Goal: Information Seeking & Learning: Learn about a topic

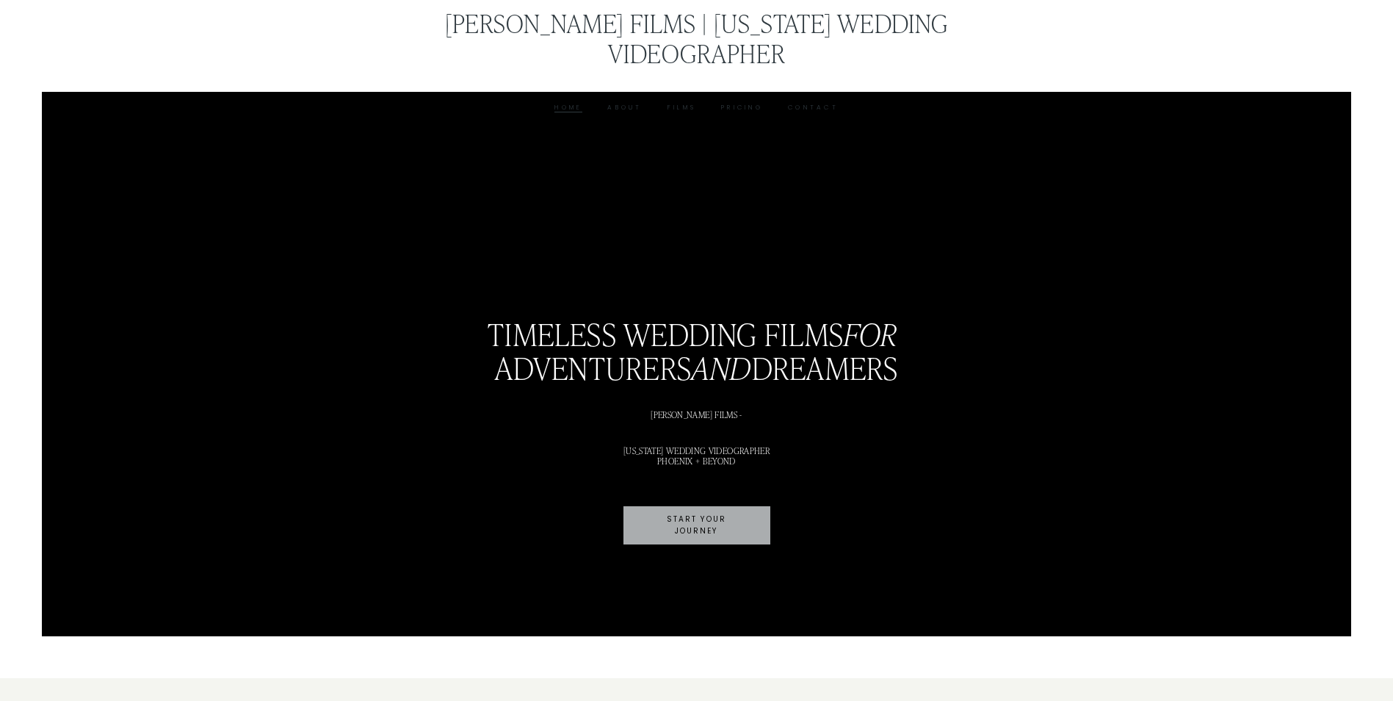
click at [740, 102] on link "Pricing" at bounding box center [742, 107] width 42 height 11
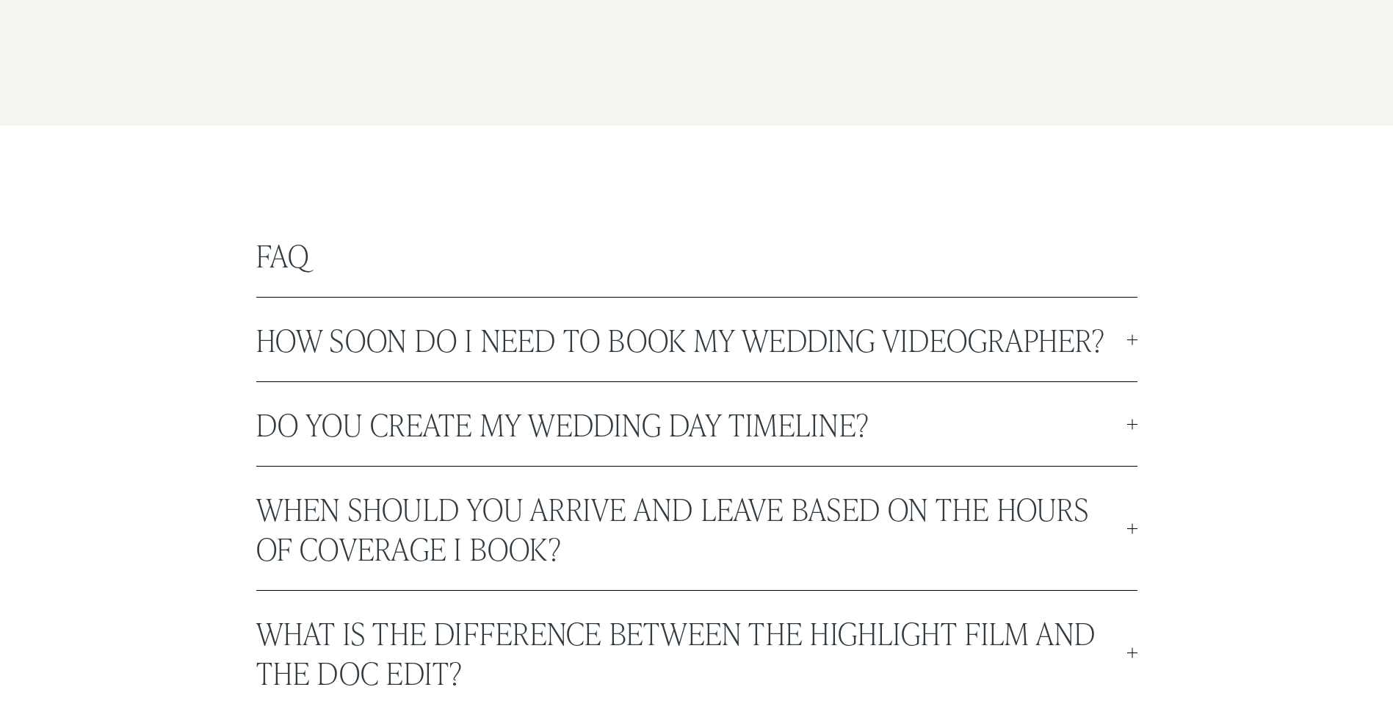
scroll to position [3966, 0]
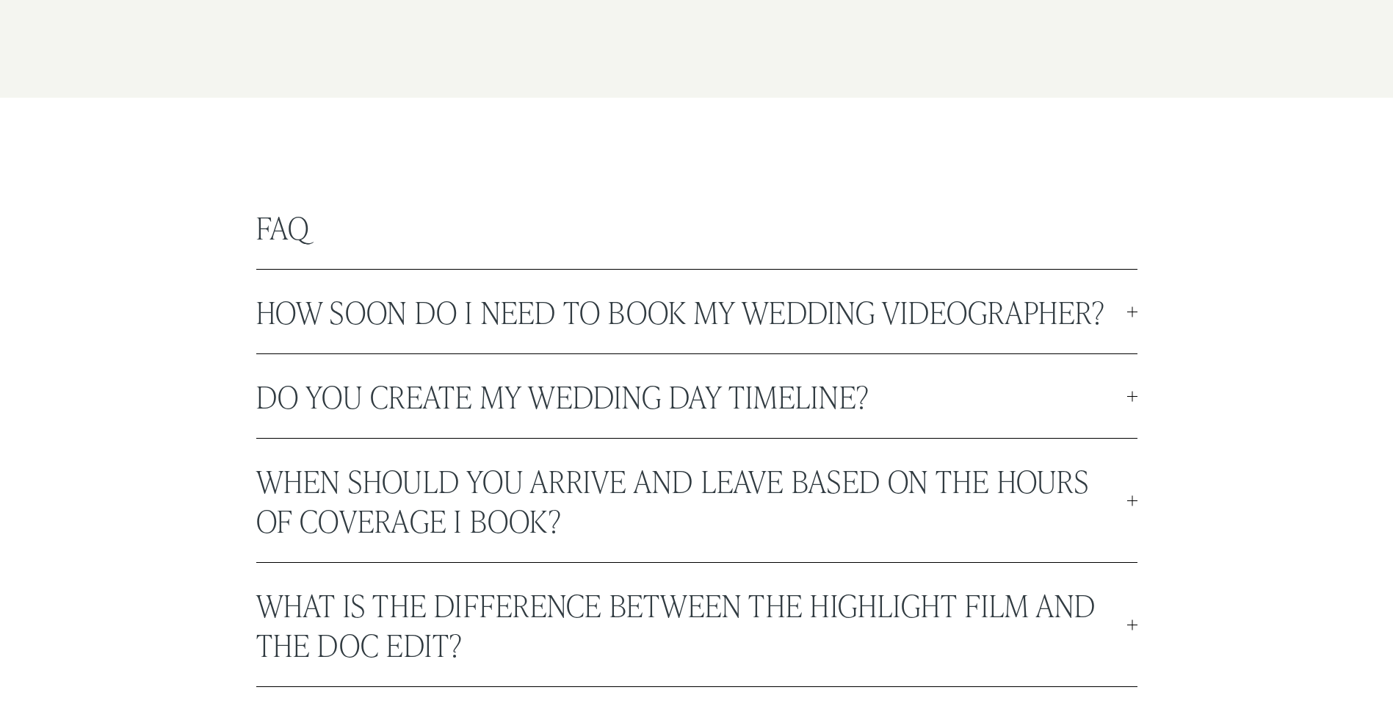
click at [741, 310] on span "How soon do I need to book my wedding videographer?" at bounding box center [691, 312] width 871 height 40
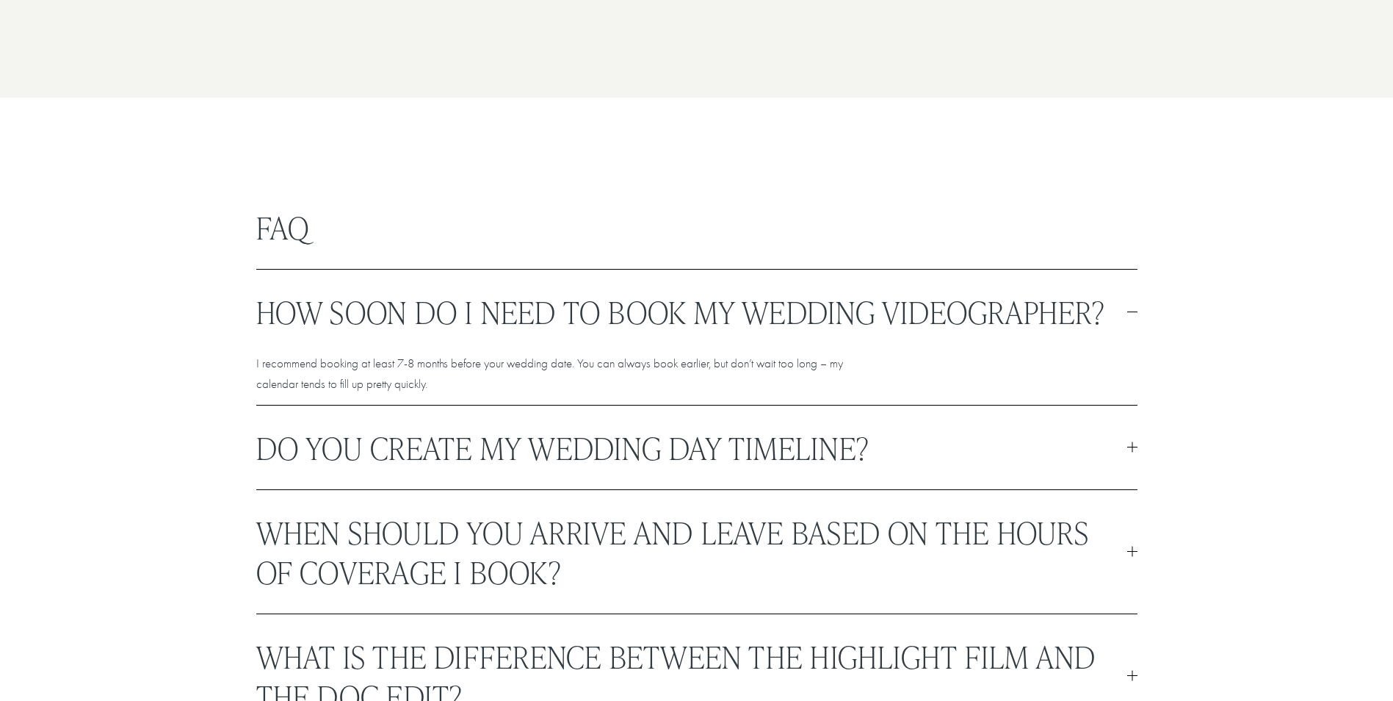
click at [643, 320] on span "How soon do I need to book my wedding videographer?" at bounding box center [691, 312] width 871 height 40
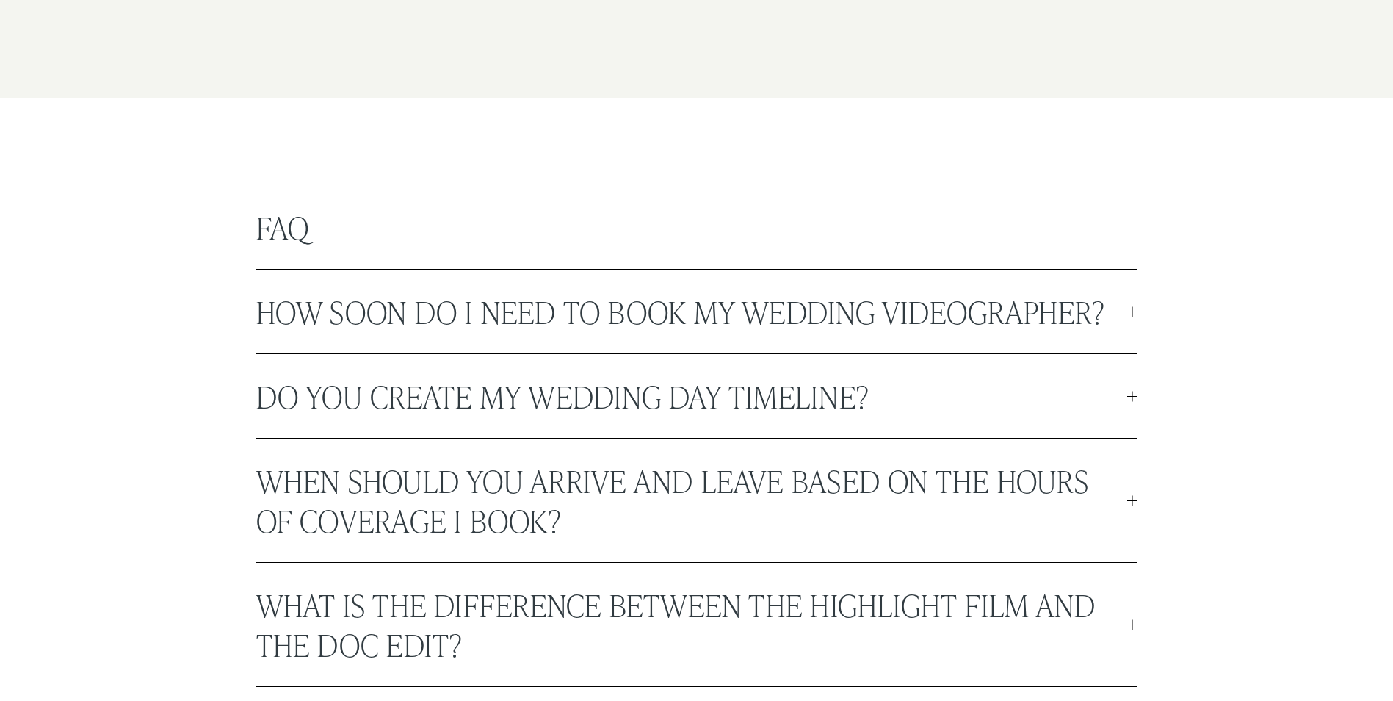
click at [646, 397] on span "Do you create my wedding day timeline?" at bounding box center [691, 396] width 871 height 40
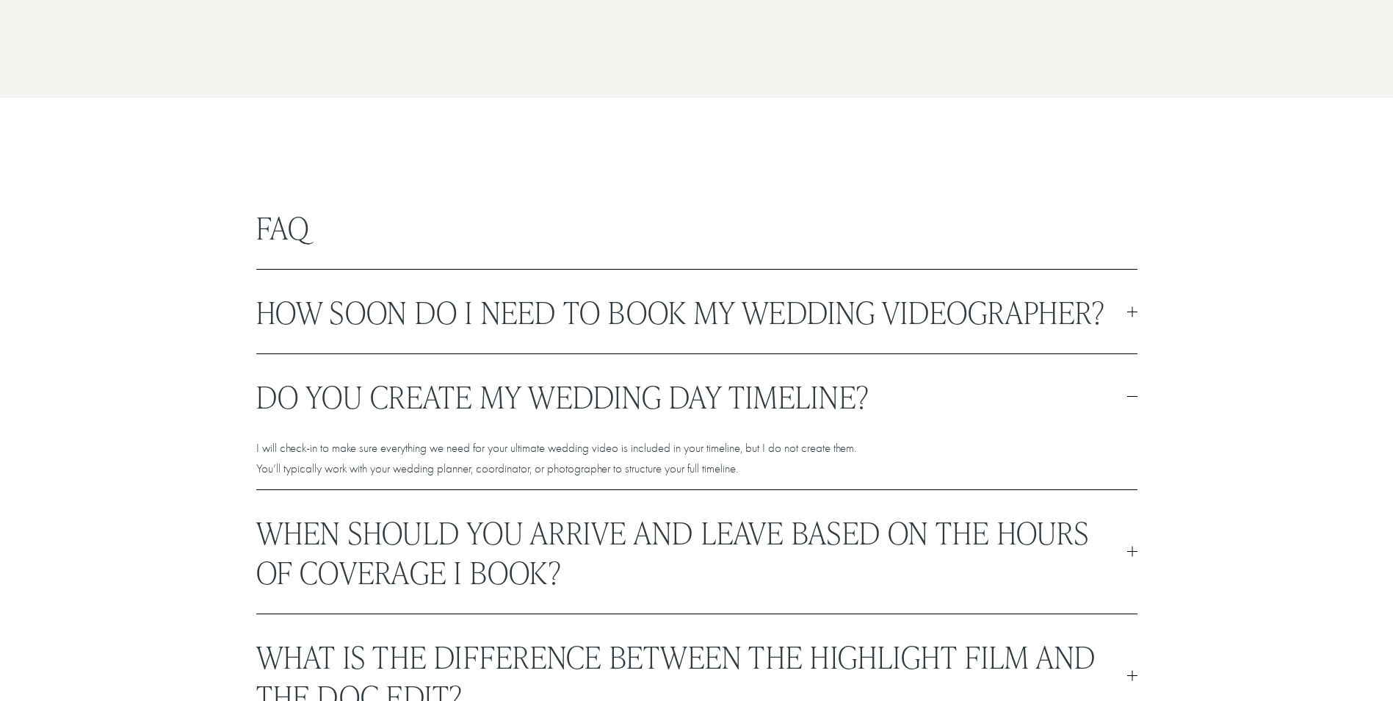
click at [646, 397] on span "Do you create my wedding day timeline?" at bounding box center [691, 396] width 871 height 40
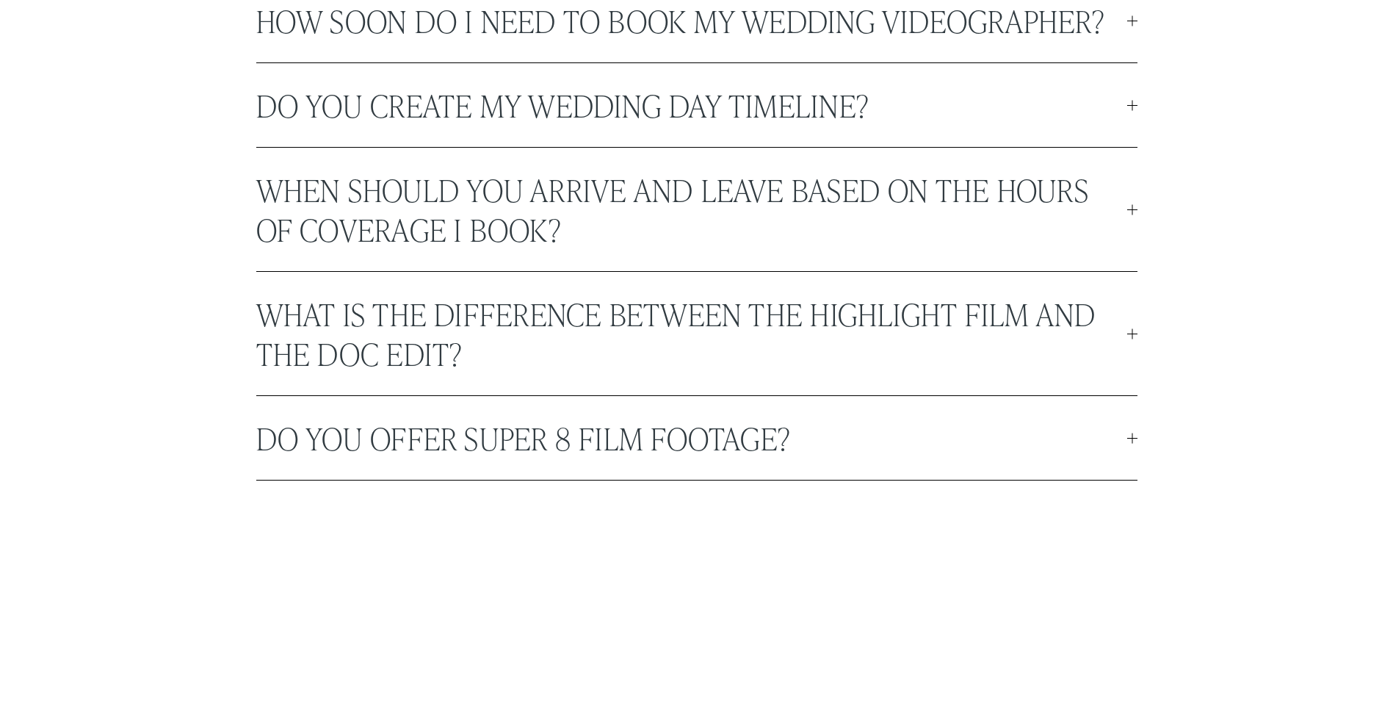
scroll to position [4260, 0]
click at [660, 209] on span "When should you arrive and leave based on the hours of coverage I book?" at bounding box center [691, 206] width 871 height 79
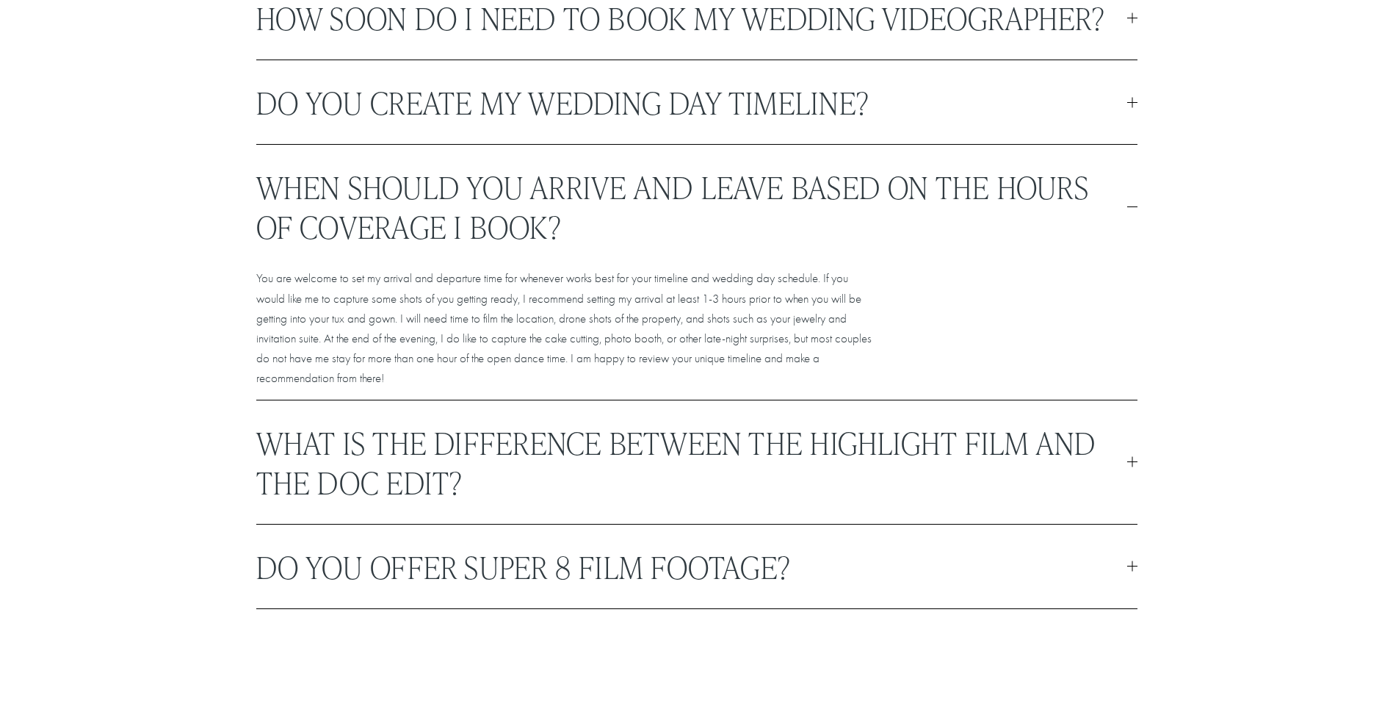
click at [662, 209] on span "When should you arrive and leave based on the hours of coverage I book?" at bounding box center [691, 206] width 871 height 79
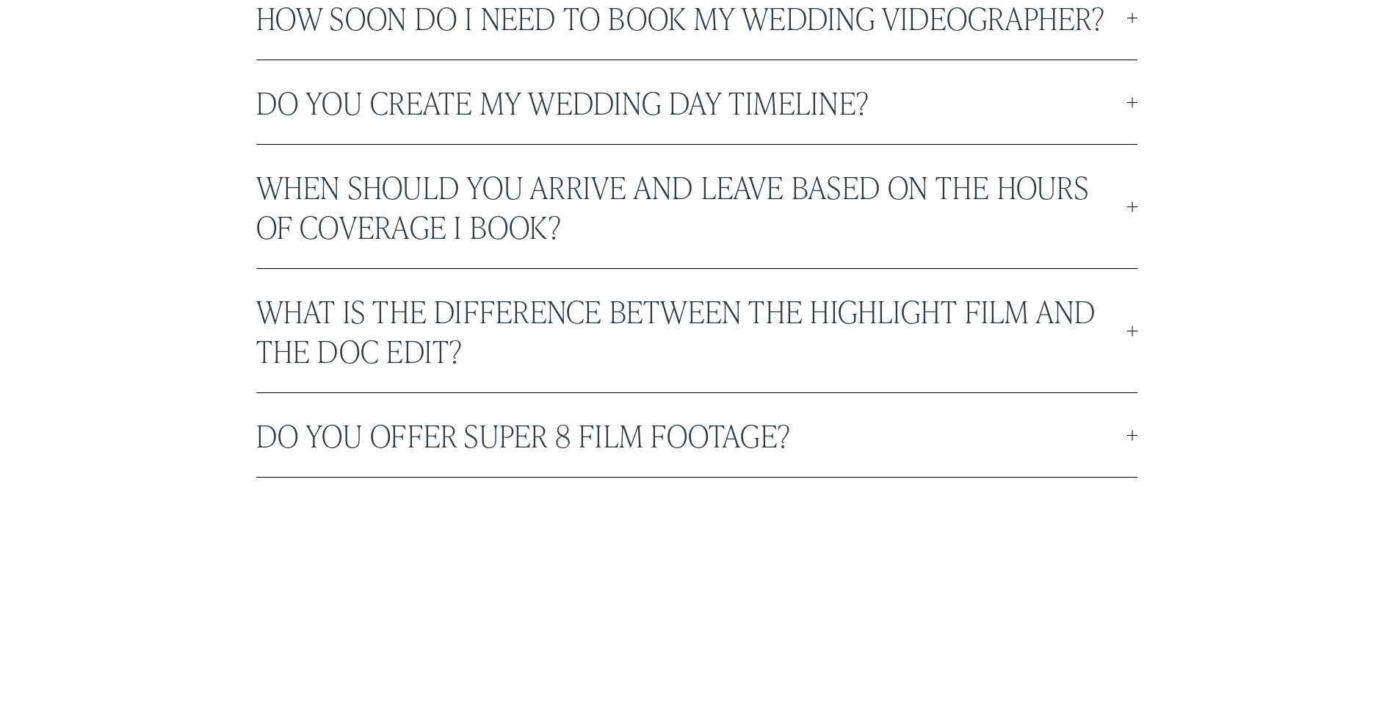
click at [664, 205] on span "When should you arrive and leave based on the hours of coverage I book?" at bounding box center [691, 206] width 871 height 79
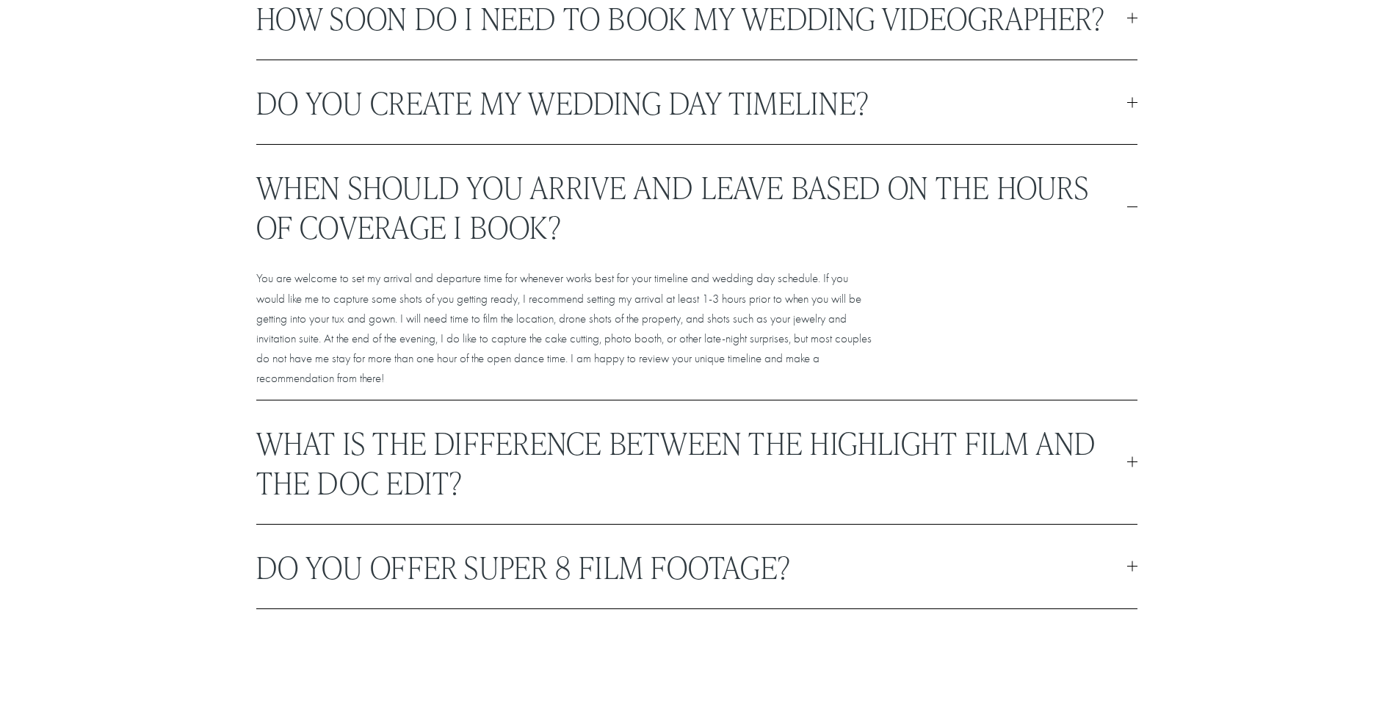
click at [632, 200] on span "When should you arrive and leave based on the hours of coverage I book?" at bounding box center [691, 206] width 871 height 79
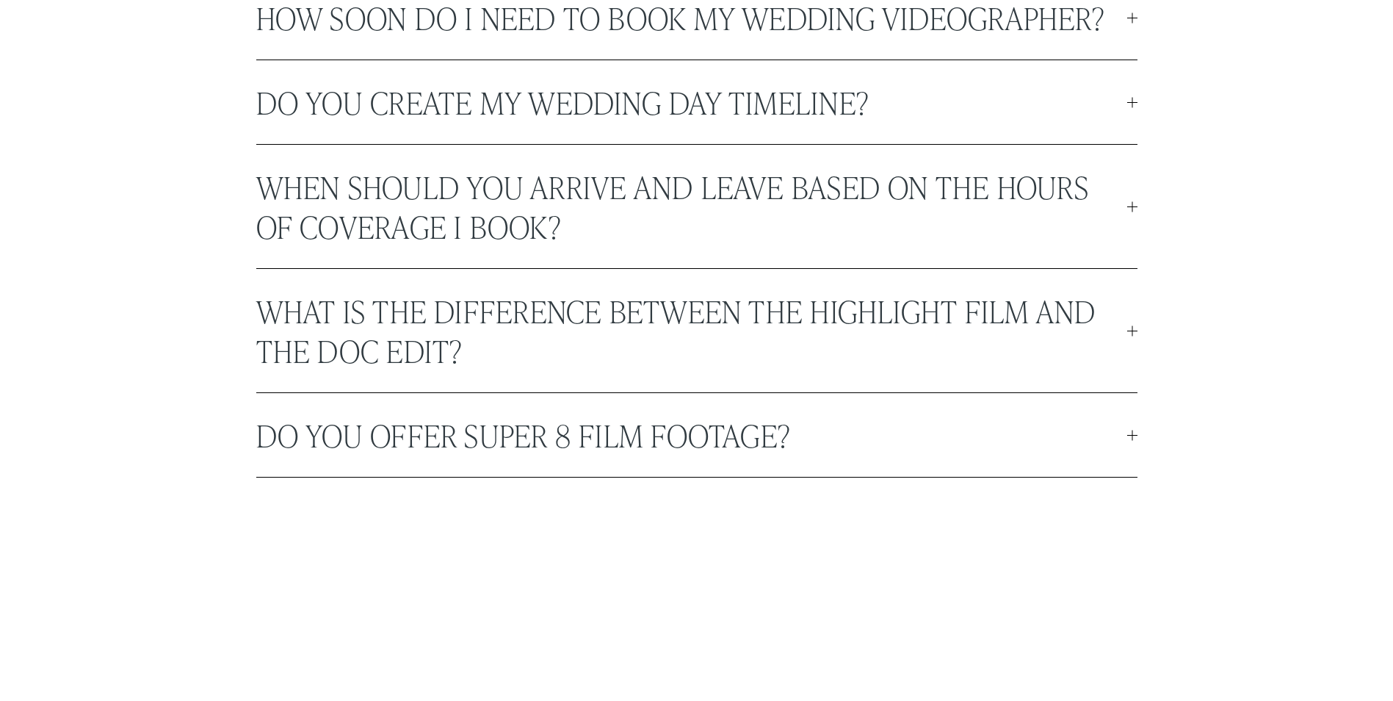
click at [654, 335] on span "What is the difference between the highlight film and the doc edit?" at bounding box center [691, 330] width 871 height 79
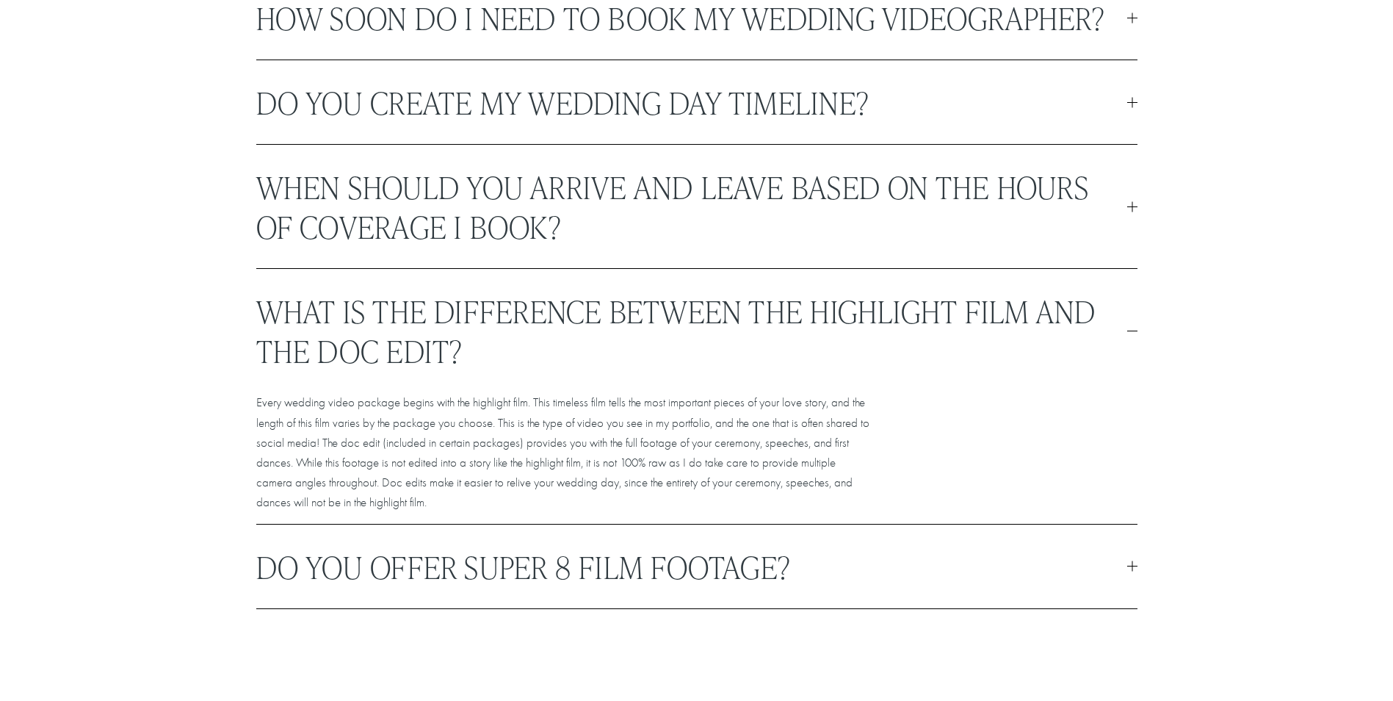
click at [654, 335] on span "What is the difference between the highlight film and the doc edit?" at bounding box center [691, 330] width 871 height 79
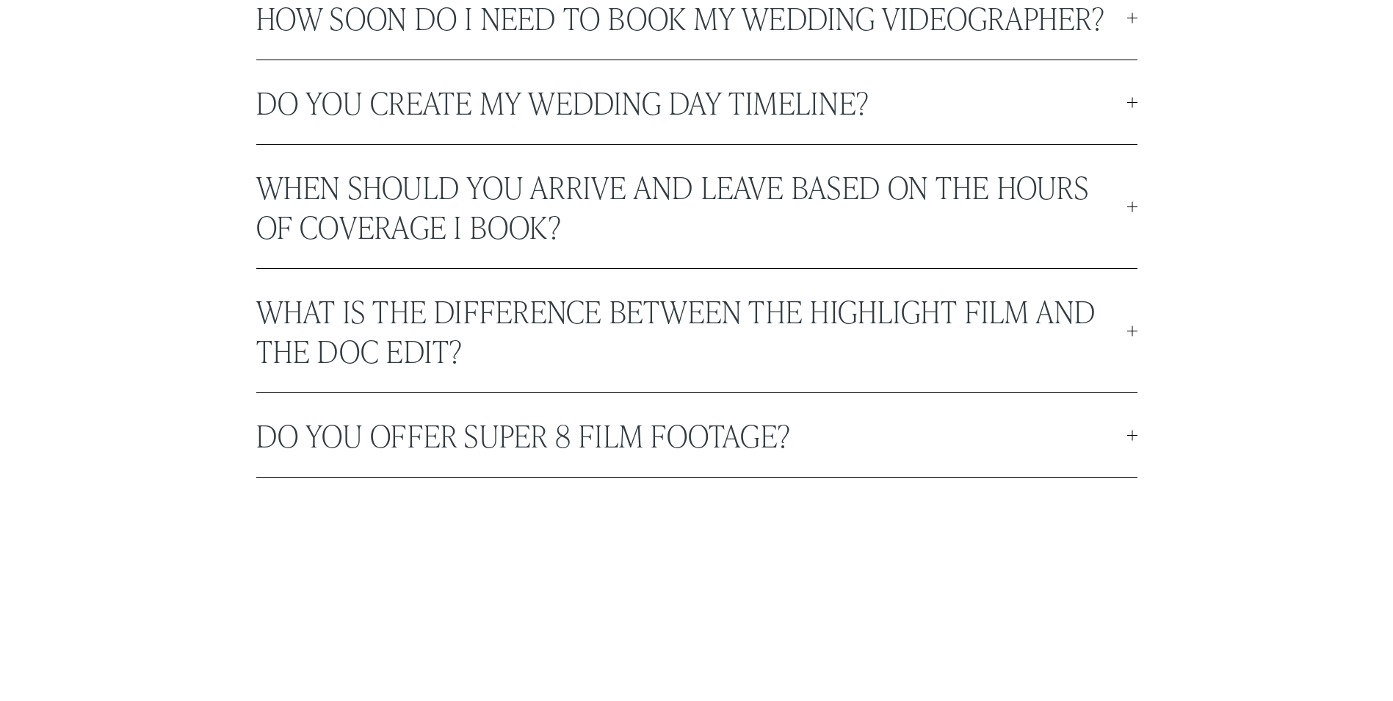
click at [628, 429] on span "Do you offer Super 8 film footage?" at bounding box center [691, 435] width 871 height 40
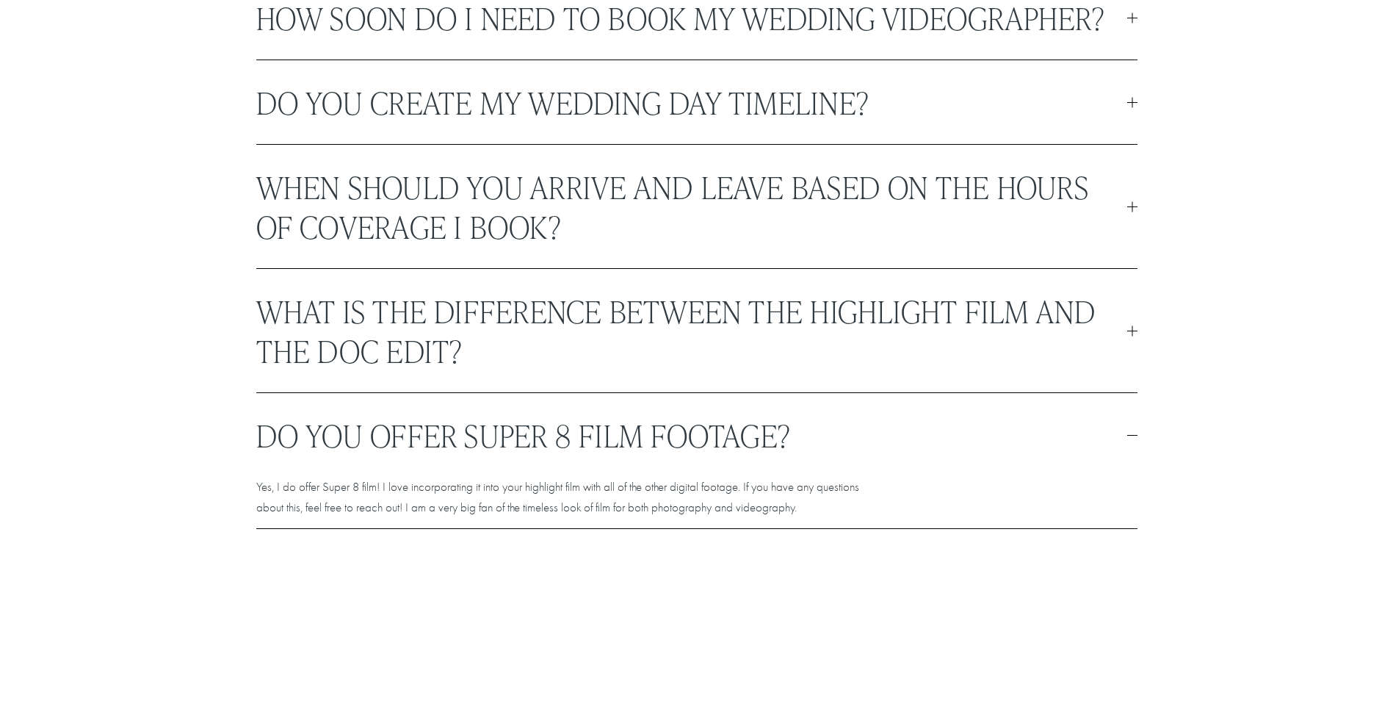
click at [628, 429] on span "Do you offer Super 8 film footage?" at bounding box center [691, 435] width 871 height 40
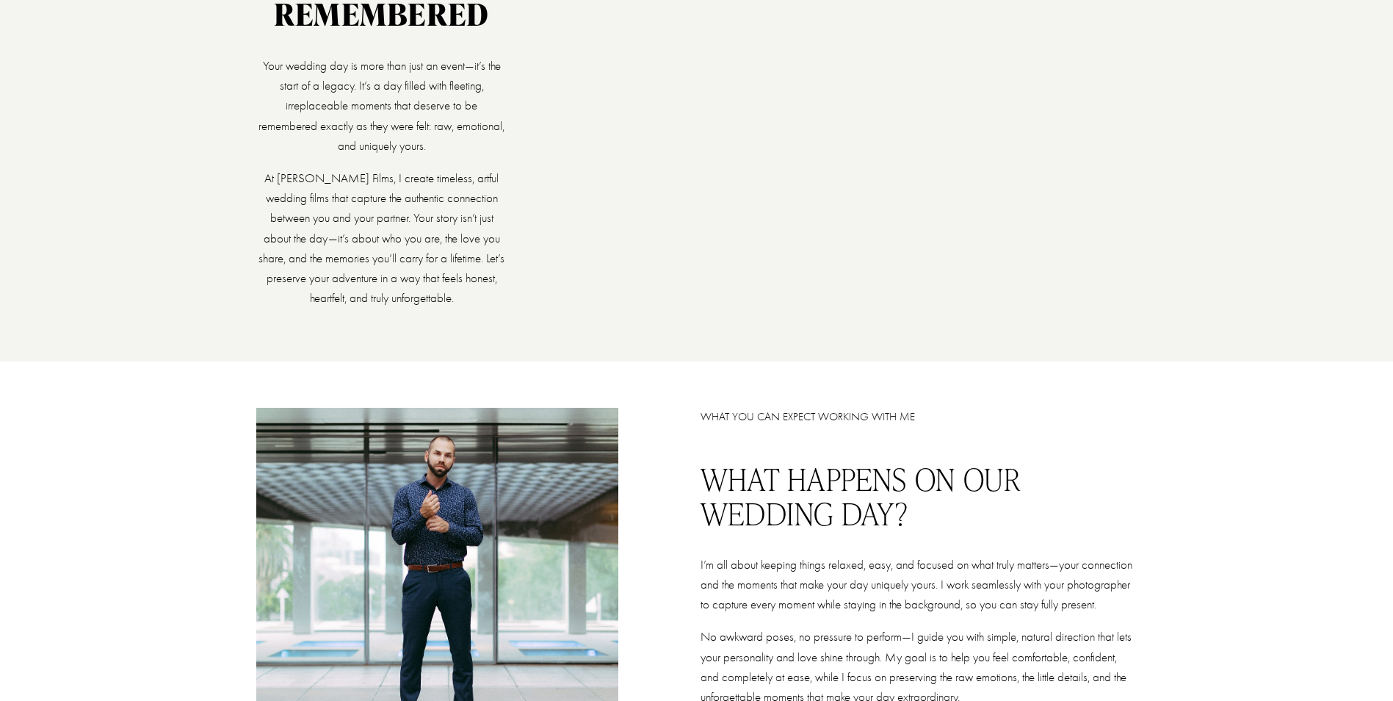
scroll to position [0, 0]
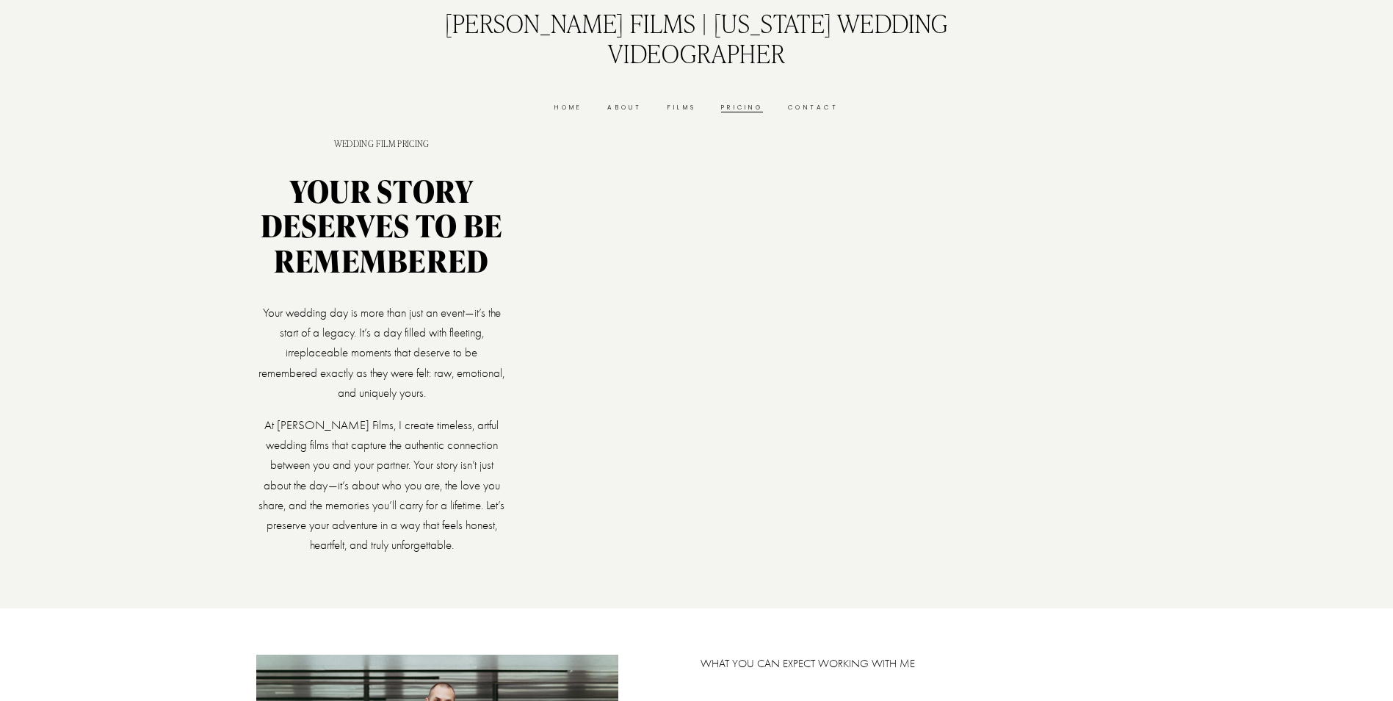
click at [554, 102] on link "Home" at bounding box center [568, 107] width 28 height 11
